Goal: Transaction & Acquisition: Purchase product/service

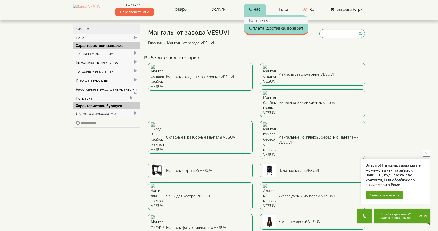
click at [259, 19] on link "Контакты" at bounding box center [276, 21] width 64 height 8
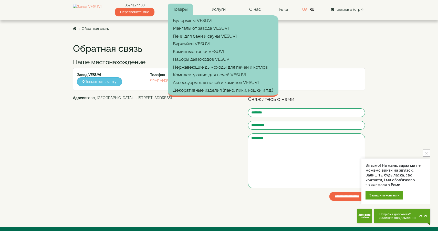
click at [184, 11] on link "Товары" at bounding box center [180, 10] width 25 height 12
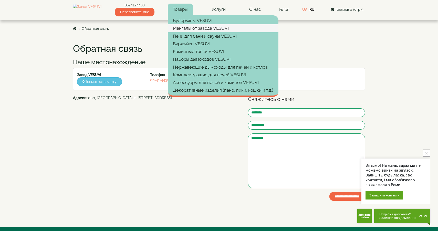
click at [183, 29] on link "Мангалы от завода VESUVI" at bounding box center [223, 28] width 111 height 8
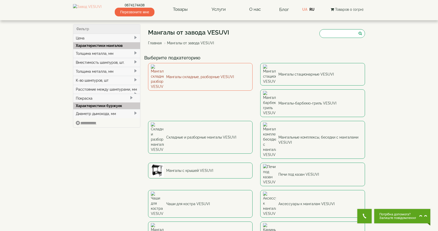
click at [197, 72] on link "Мангалы складные, разборные VESUVI" at bounding box center [200, 77] width 105 height 28
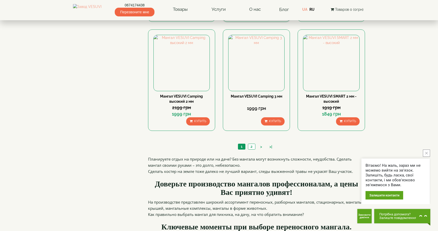
scroll to position [477, 0]
click at [254, 144] on link "2" at bounding box center [251, 146] width 7 height 5
